Goal: Navigation & Orientation: Find specific page/section

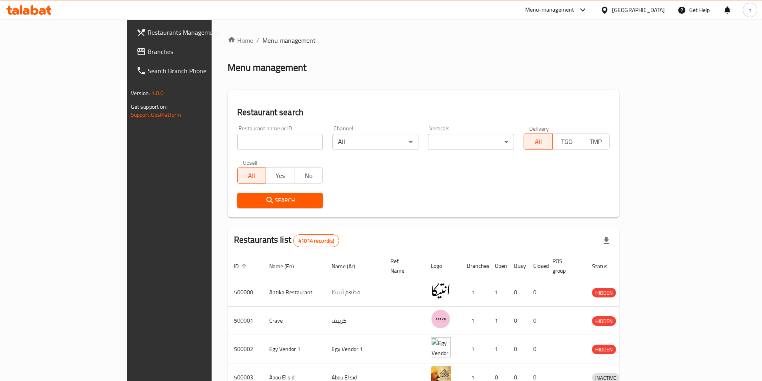
click at [130, 42] on link "Branches" at bounding box center [192, 51] width 124 height 19
click at [661, 8] on div "[GEOGRAPHIC_DATA]" at bounding box center [638, 10] width 53 height 9
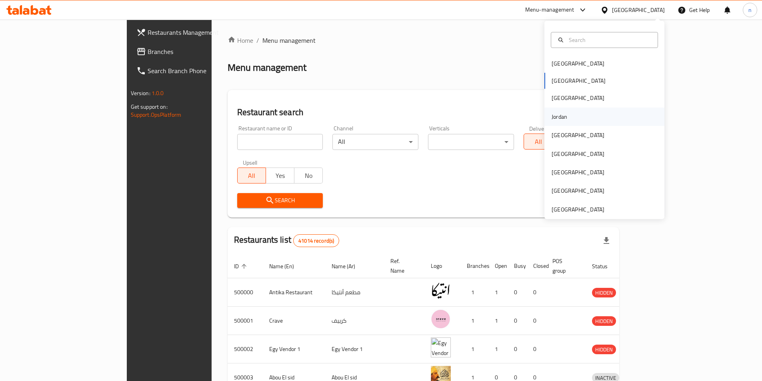
click at [557, 121] on div "Jordan" at bounding box center [559, 116] width 16 height 9
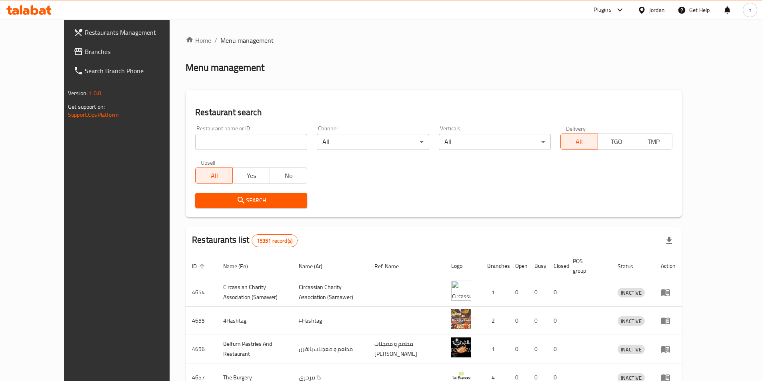
click at [67, 46] on link "Branches" at bounding box center [129, 51] width 124 height 19
